Goal: Complete application form: Complete application form

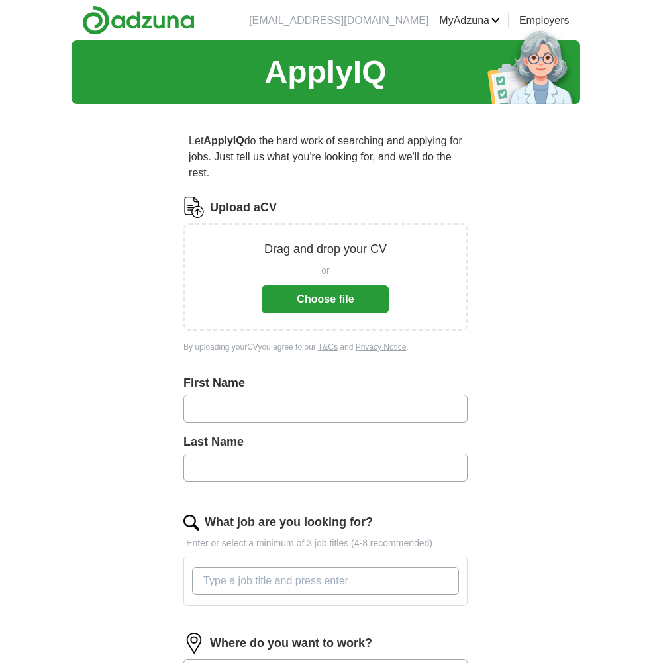
click at [345, 293] on button "Choose file" at bounding box center [325, 299] width 127 height 28
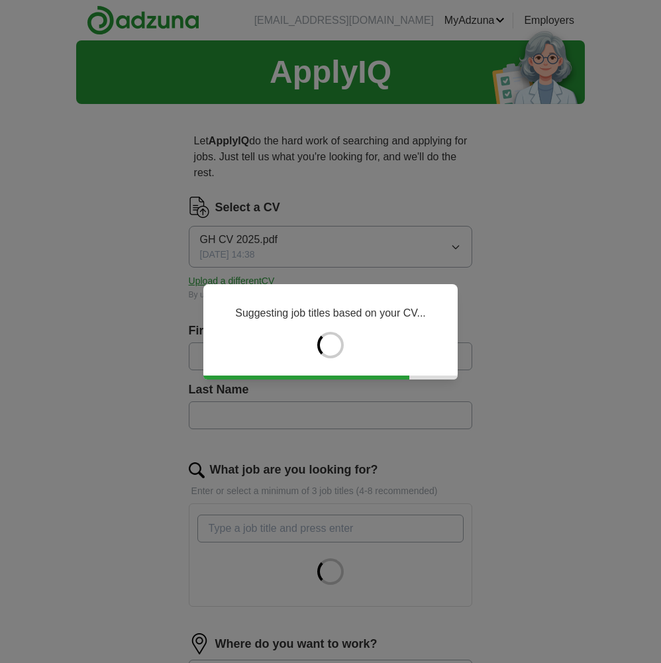
type input "*****"
type input "*******"
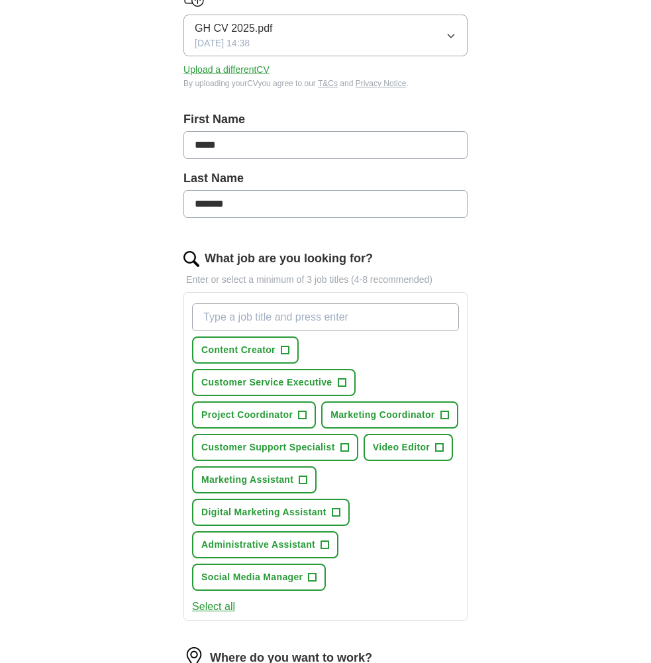
scroll to position [331, 0]
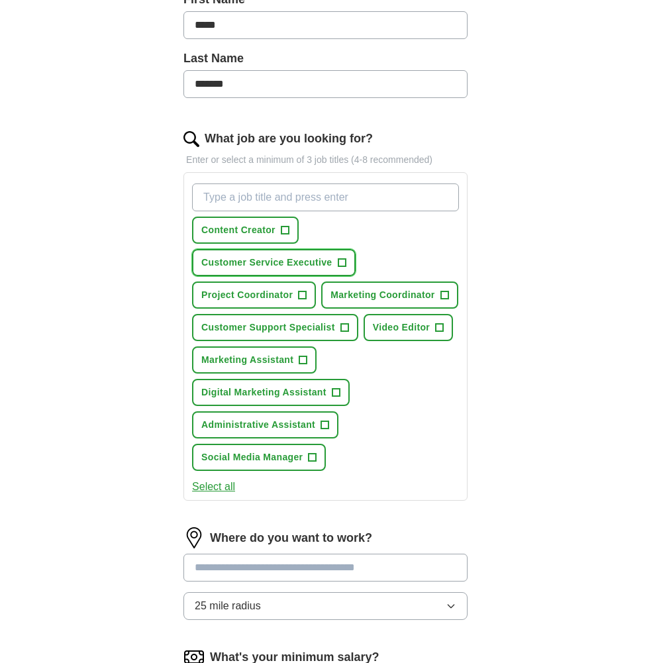
click at [341, 265] on span "+" at bounding box center [342, 263] width 8 height 11
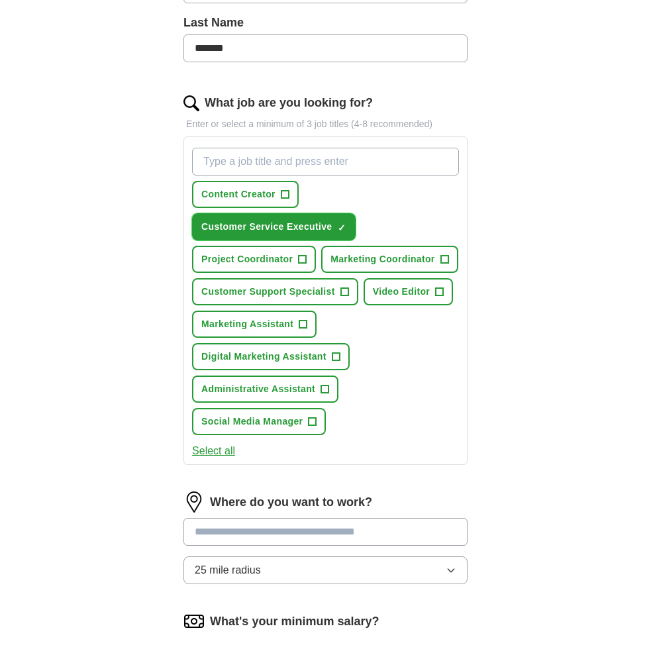
scroll to position [397, 0]
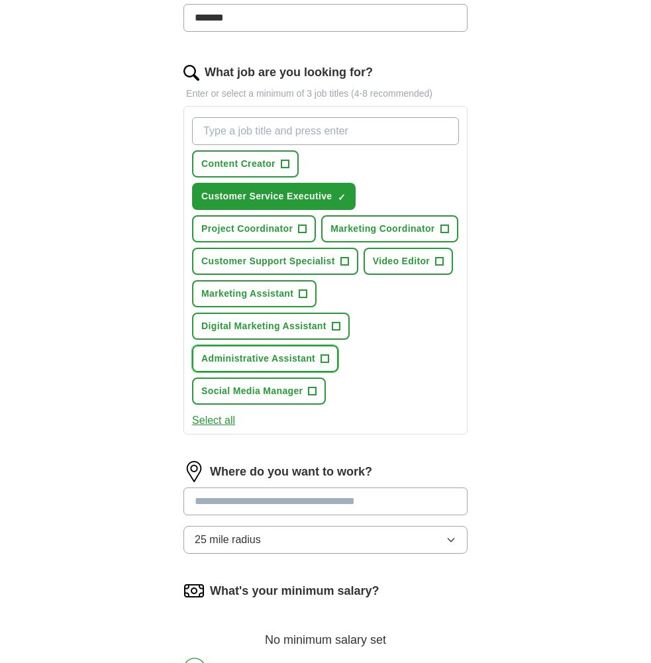
click at [326, 358] on span "+" at bounding box center [325, 359] width 8 height 11
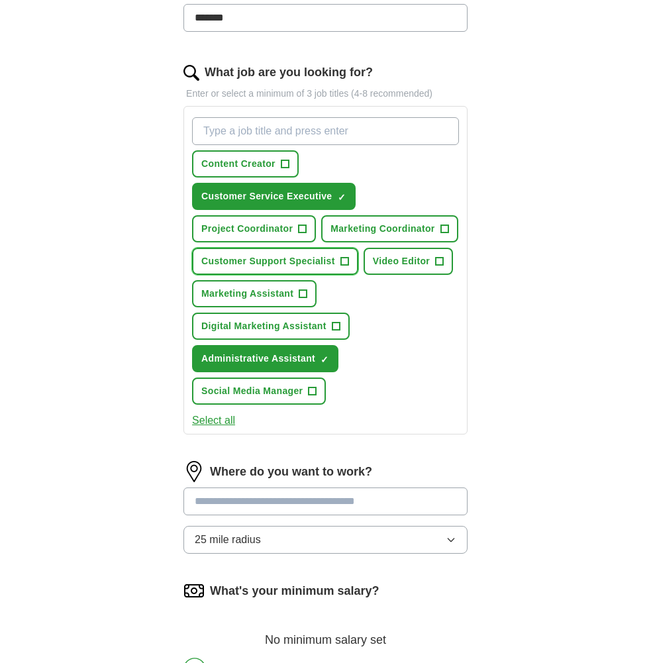
click at [350, 263] on button "Customer Support Specialist +" at bounding box center [275, 261] width 166 height 27
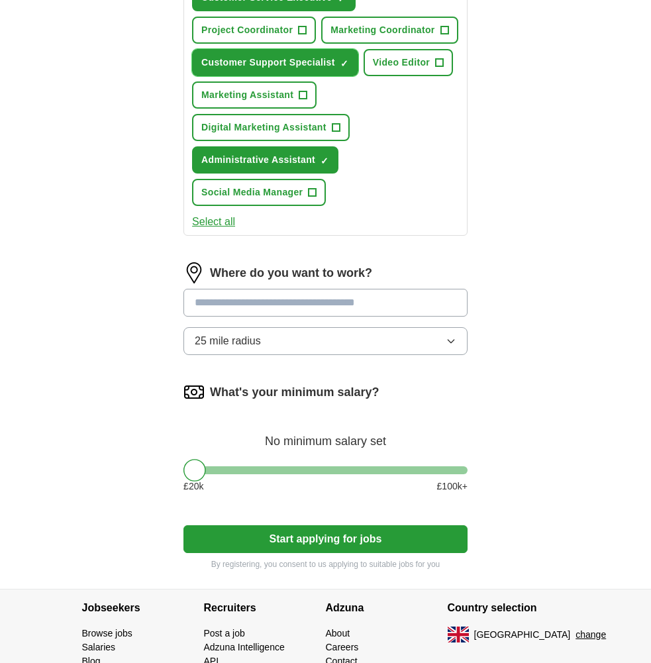
scroll to position [662, 0]
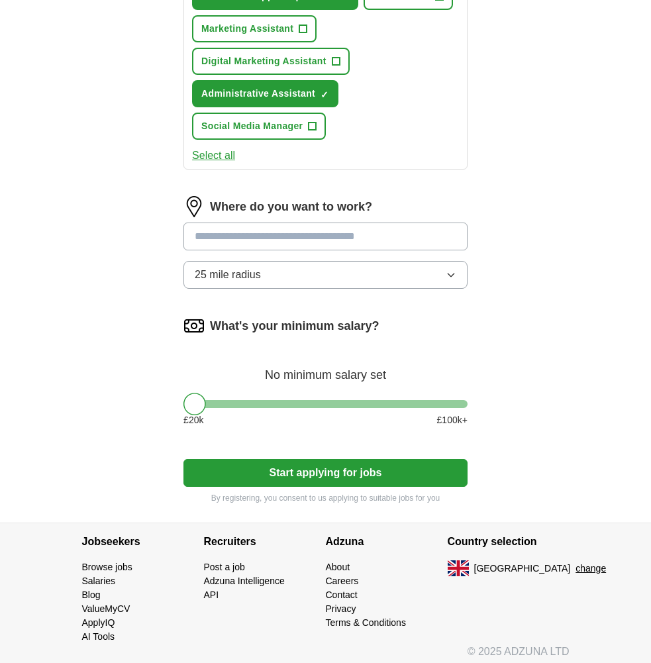
click at [356, 287] on button "25 mile radius" at bounding box center [325, 275] width 284 height 28
click at [297, 275] on button "25 mile radius" at bounding box center [325, 275] width 284 height 28
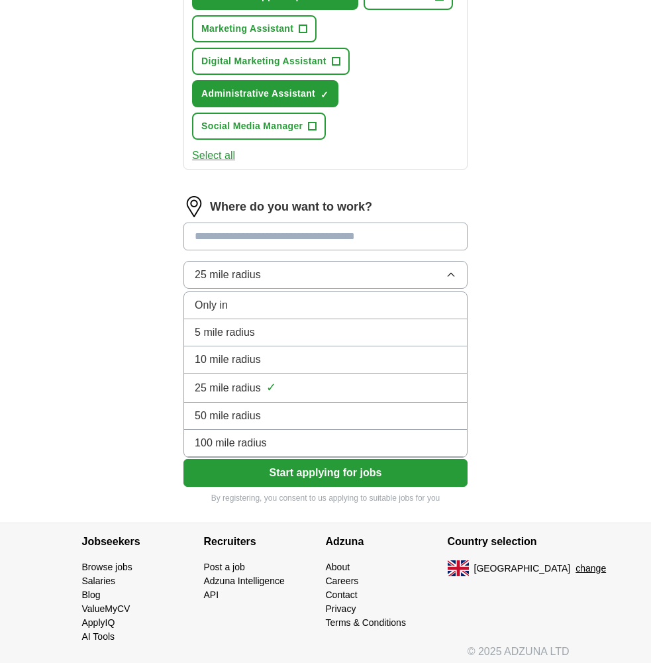
click at [269, 322] on li "5 mile radius" at bounding box center [325, 332] width 283 height 27
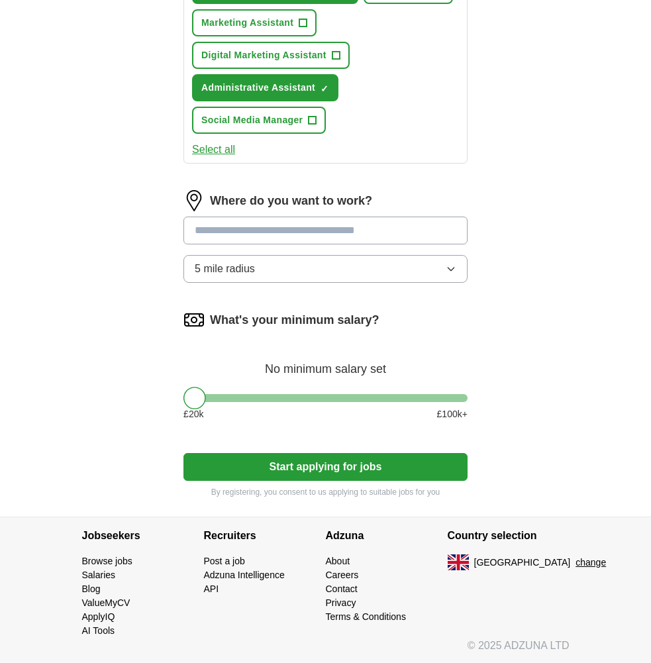
scroll to position [669, 0]
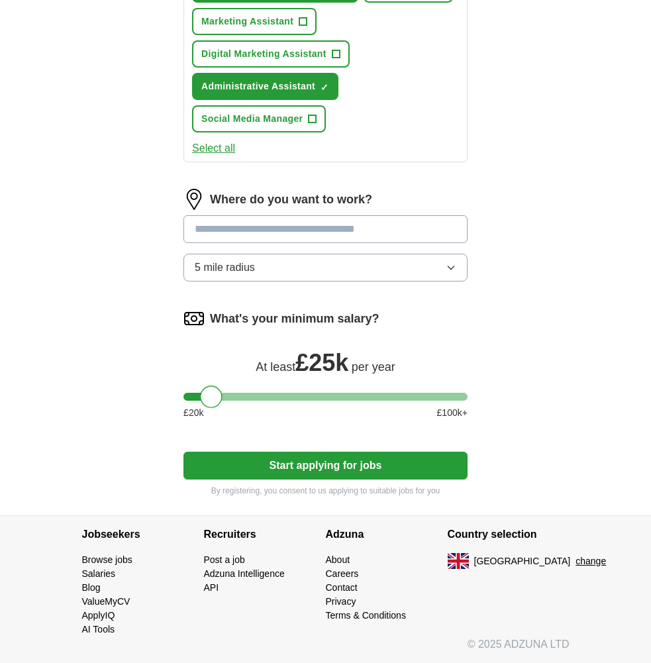
drag, startPoint x: 201, startPoint y: 399, endPoint x: 217, endPoint y: 395, distance: 15.7
click at [217, 395] on div at bounding box center [211, 396] width 23 height 23
click at [300, 456] on button "Start applying for jobs" at bounding box center [325, 466] width 284 height 28
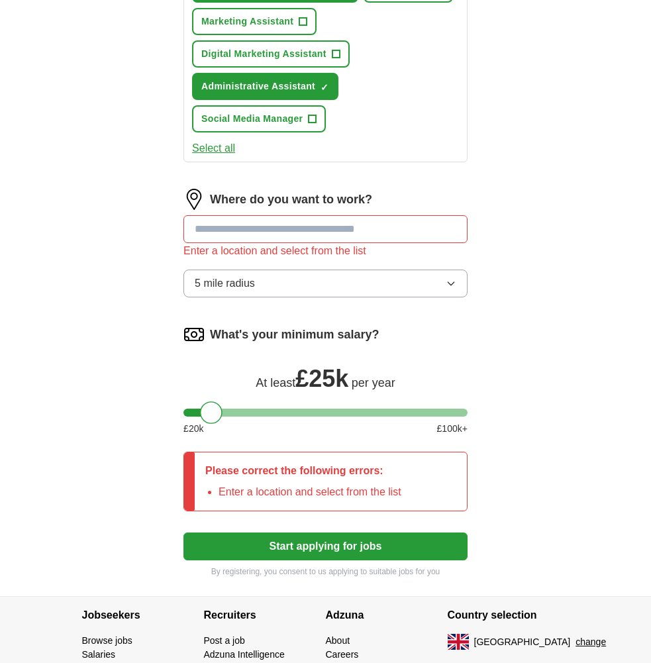
click at [262, 224] on input at bounding box center [325, 229] width 284 height 28
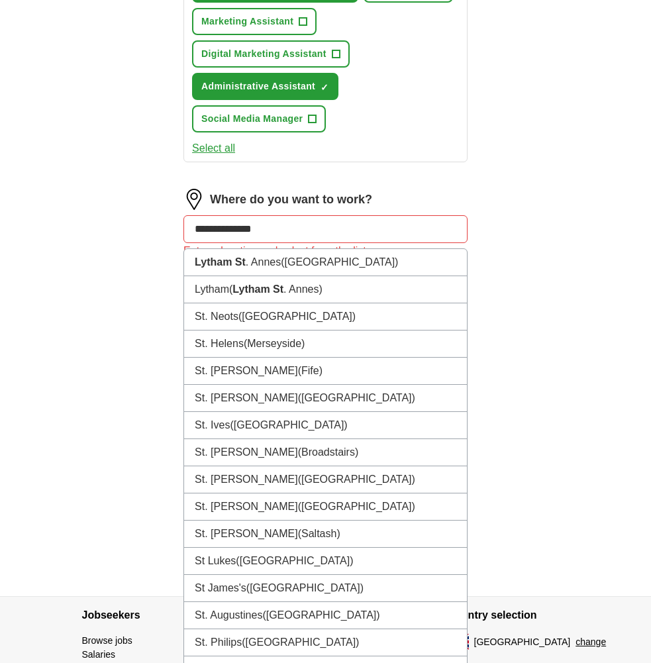
type input "**********"
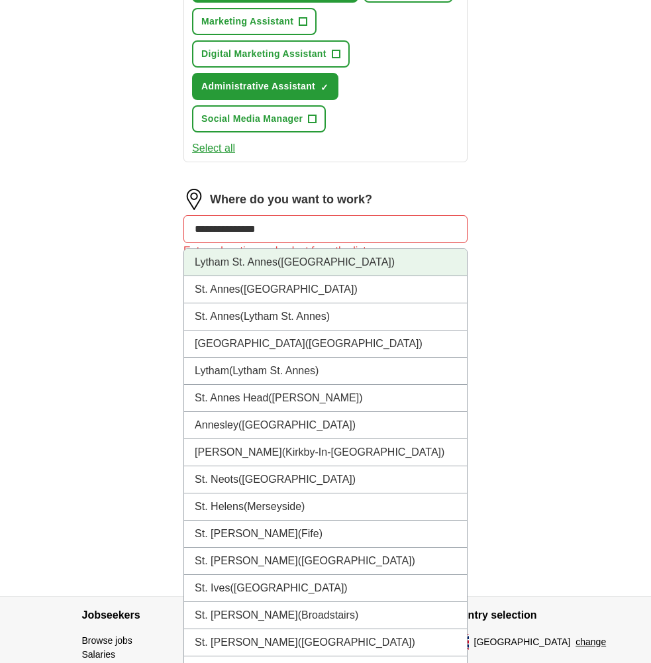
click at [291, 265] on span "([GEOGRAPHIC_DATA])" at bounding box center [335, 261] width 117 height 11
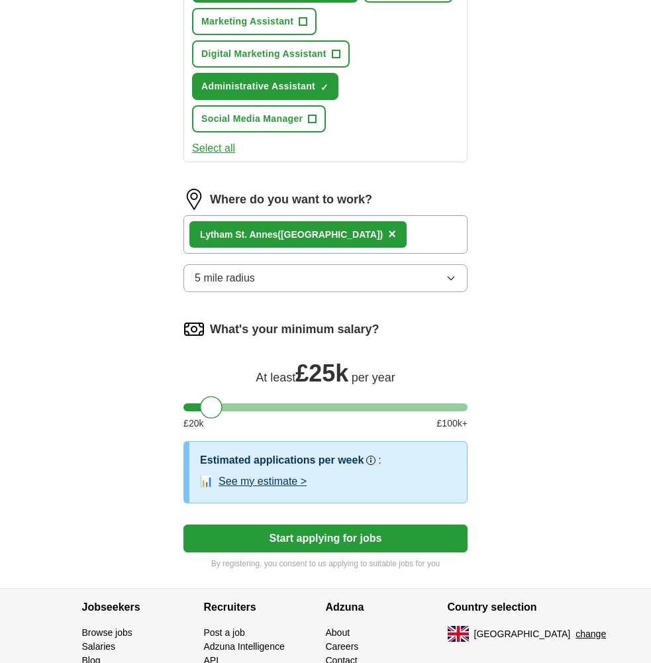
click at [334, 541] on button "Start applying for jobs" at bounding box center [325, 538] width 284 height 28
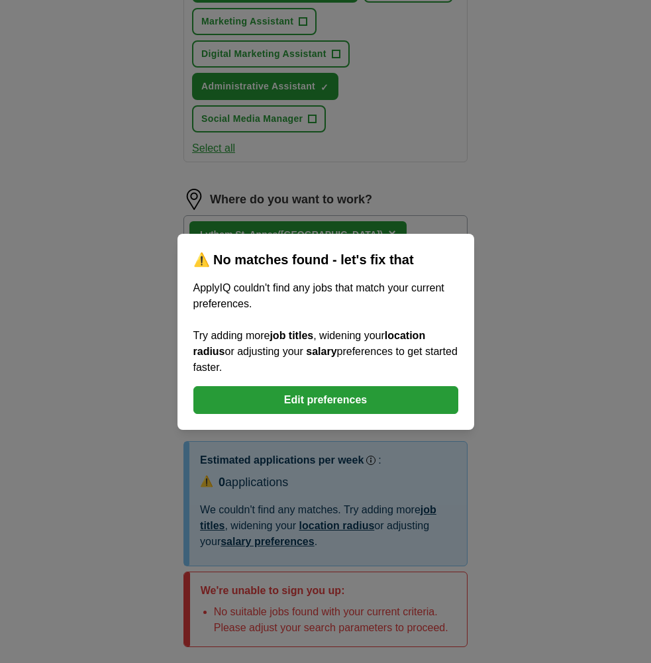
click at [373, 392] on button "Edit preferences" at bounding box center [325, 400] width 265 height 28
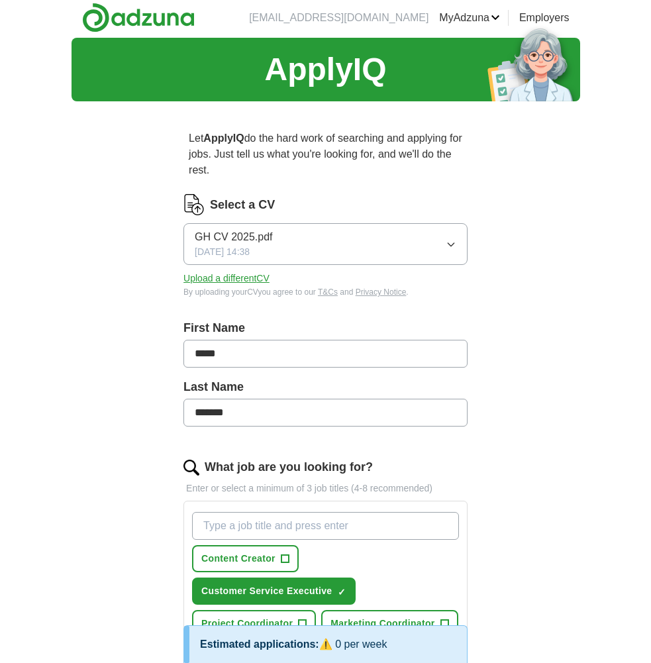
scroll to position [0, 0]
